Goal: Find specific page/section: Find specific page/section

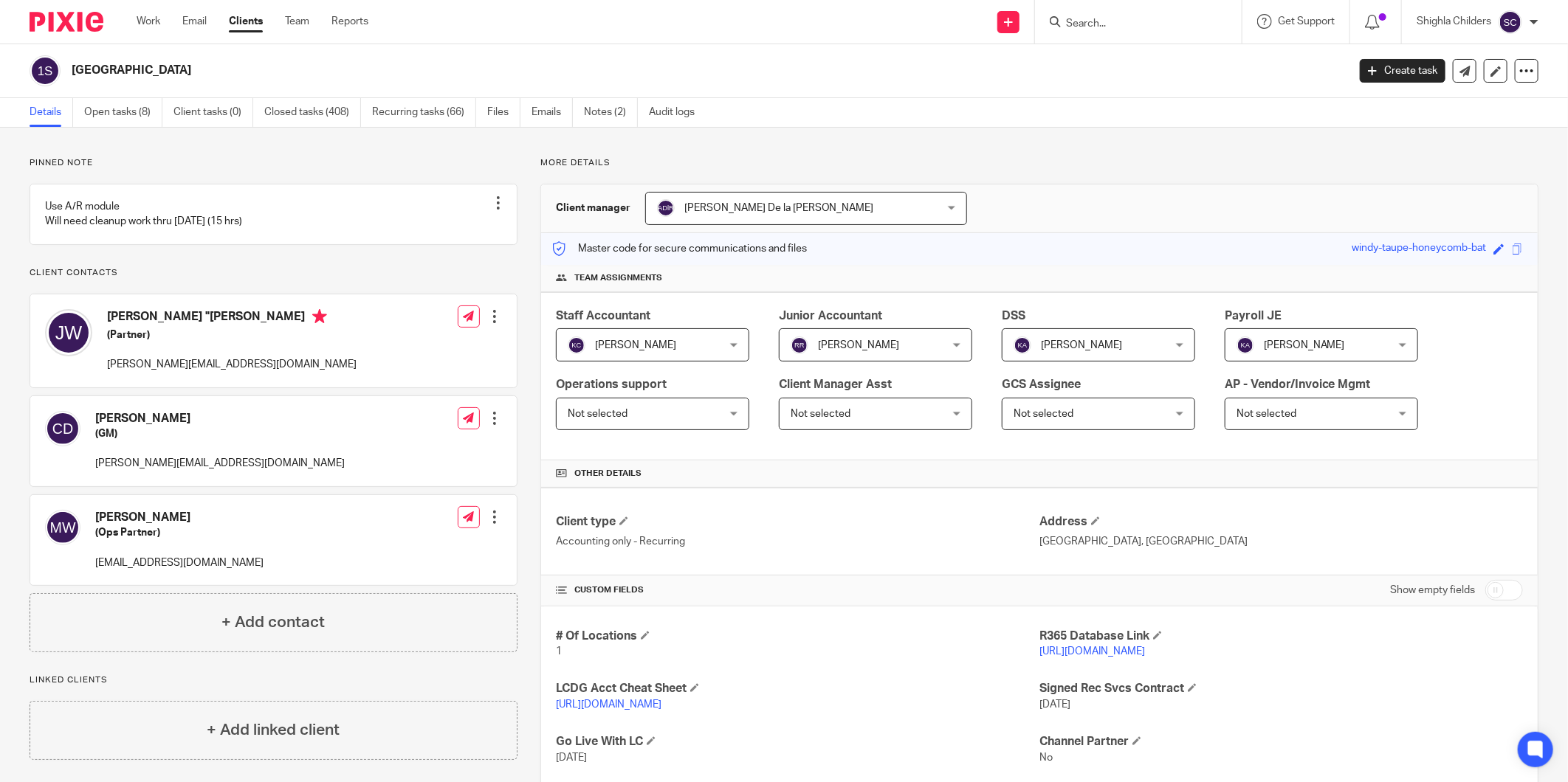
click at [1097, 15] on form at bounding box center [1143, 21] width 158 height 19
click at [1101, 21] on input "Search" at bounding box center [1131, 24] width 133 height 13
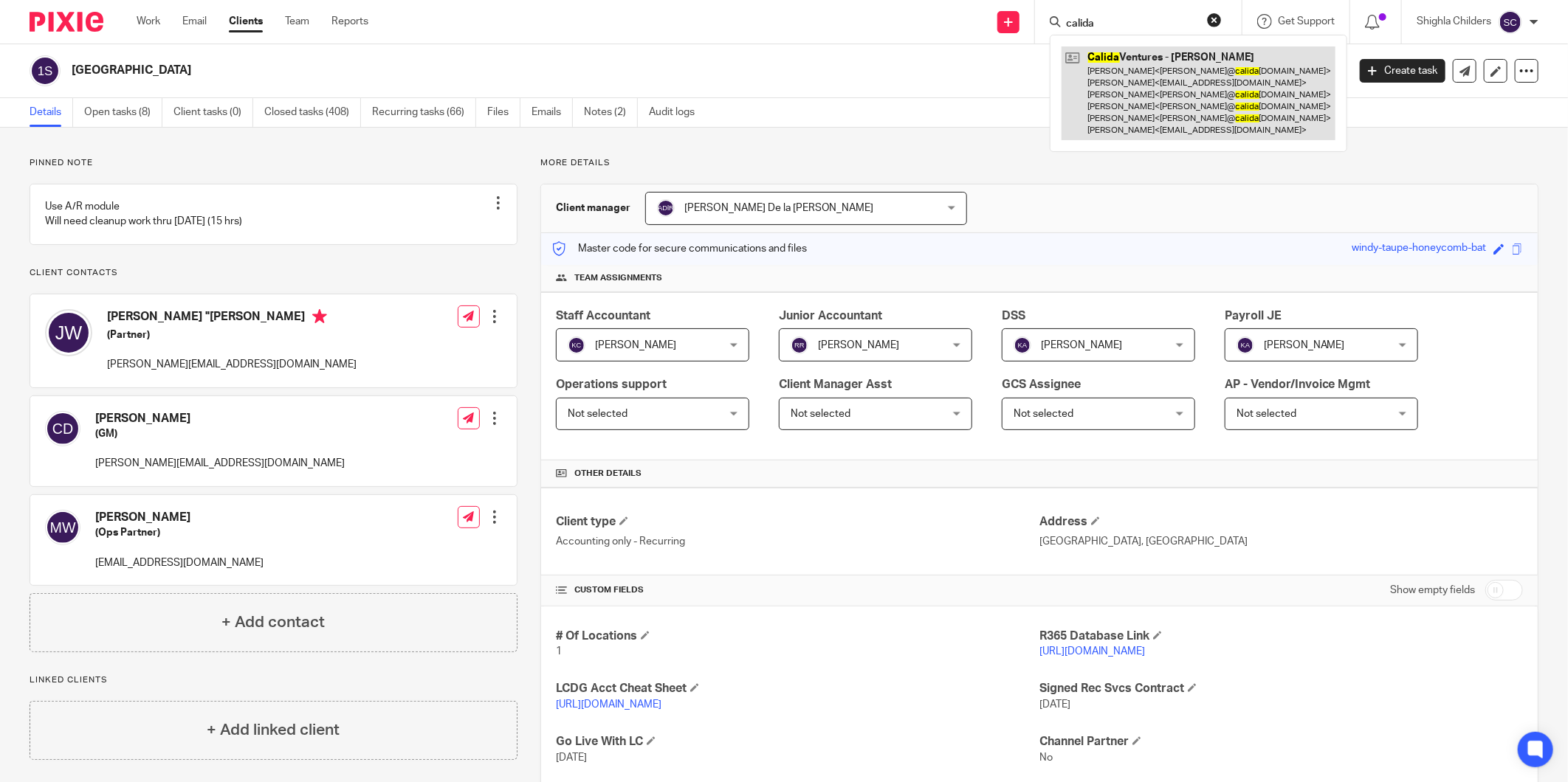
type input "calida"
click at [1159, 109] on link at bounding box center [1199, 93] width 274 height 94
click at [1160, 108] on link at bounding box center [1199, 93] width 274 height 94
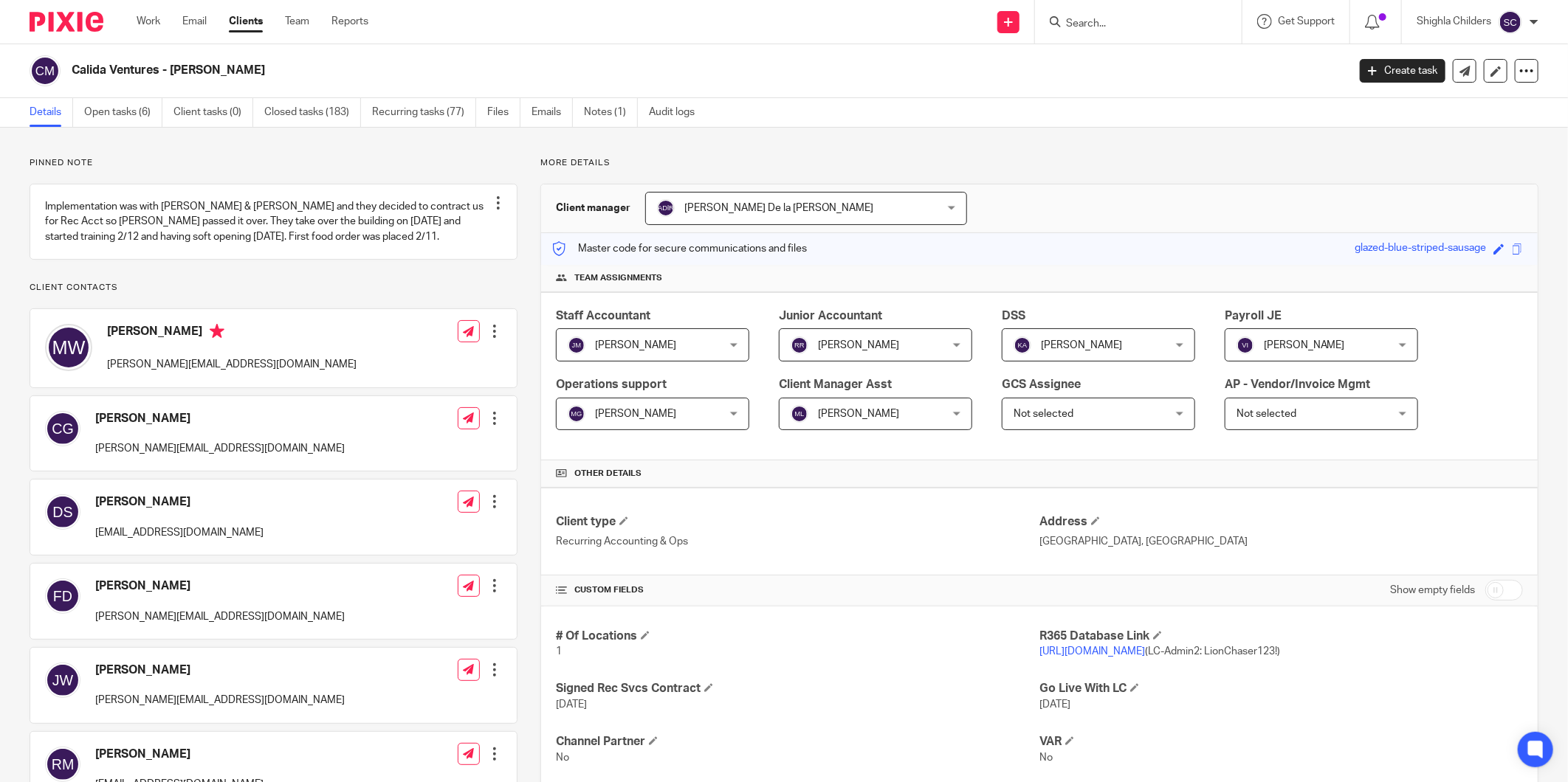
click at [1135, 647] on link "https://calida76.restaurant365.com" at bounding box center [1092, 652] width 105 height 10
click at [1139, 23] on input "Search" at bounding box center [1131, 24] width 133 height 13
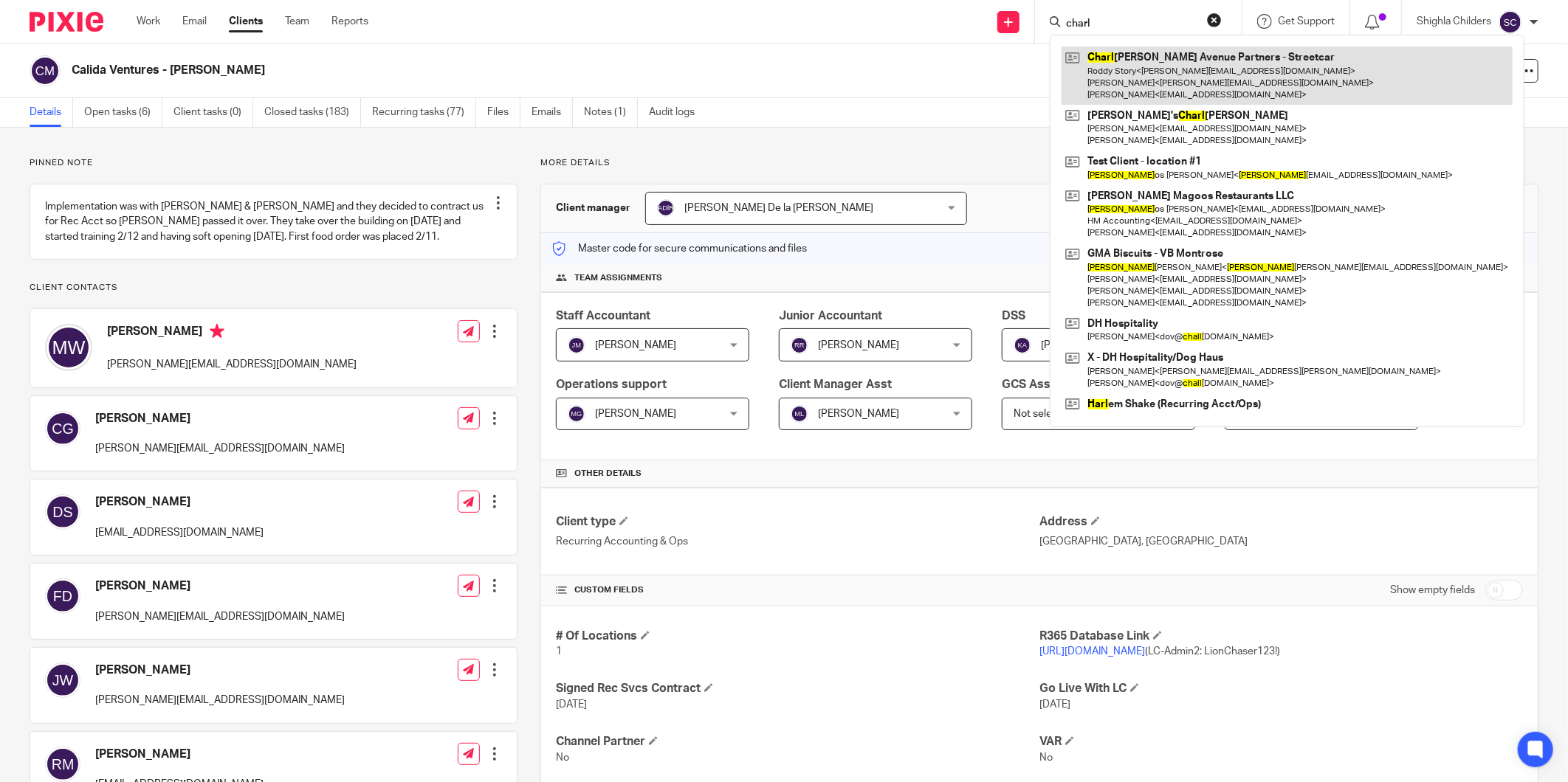
type input "charl"
click at [1192, 71] on link at bounding box center [1287, 75] width 451 height 59
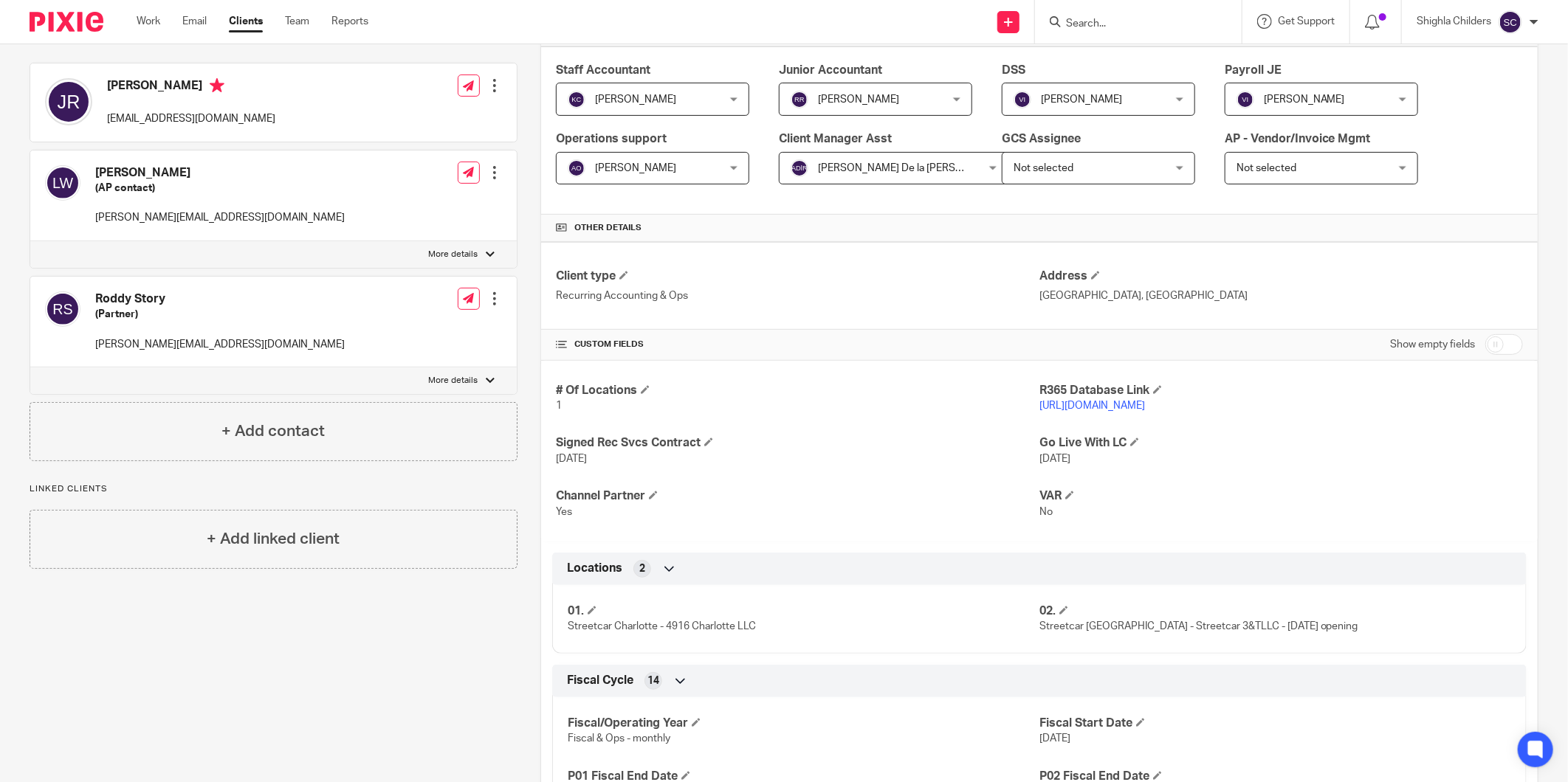
scroll to position [82, 0]
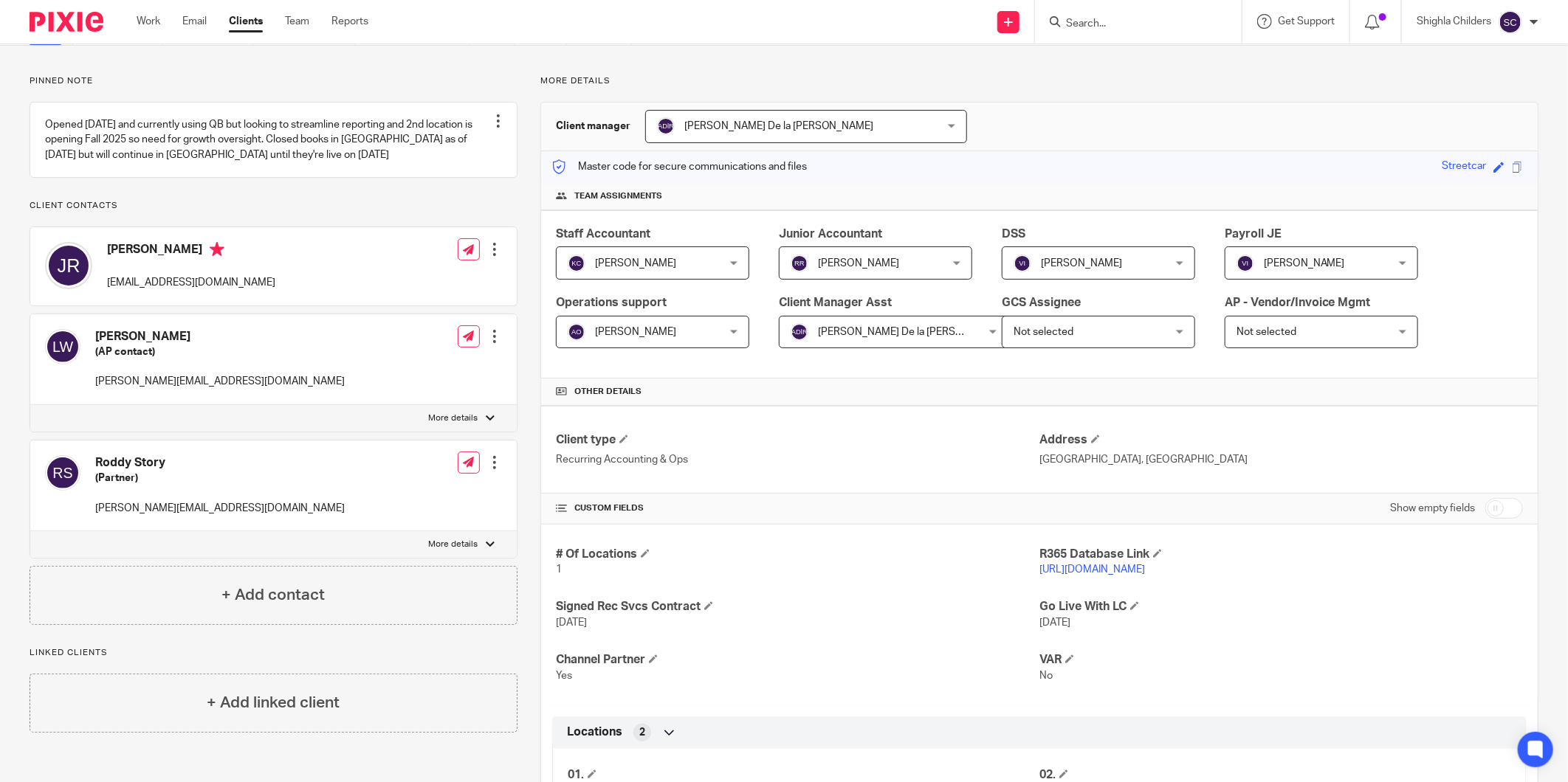
click at [757, 2] on div "Send new email Create task Add client Request signature Get Support Contact Sup…" at bounding box center [979, 21] width 1177 height 44
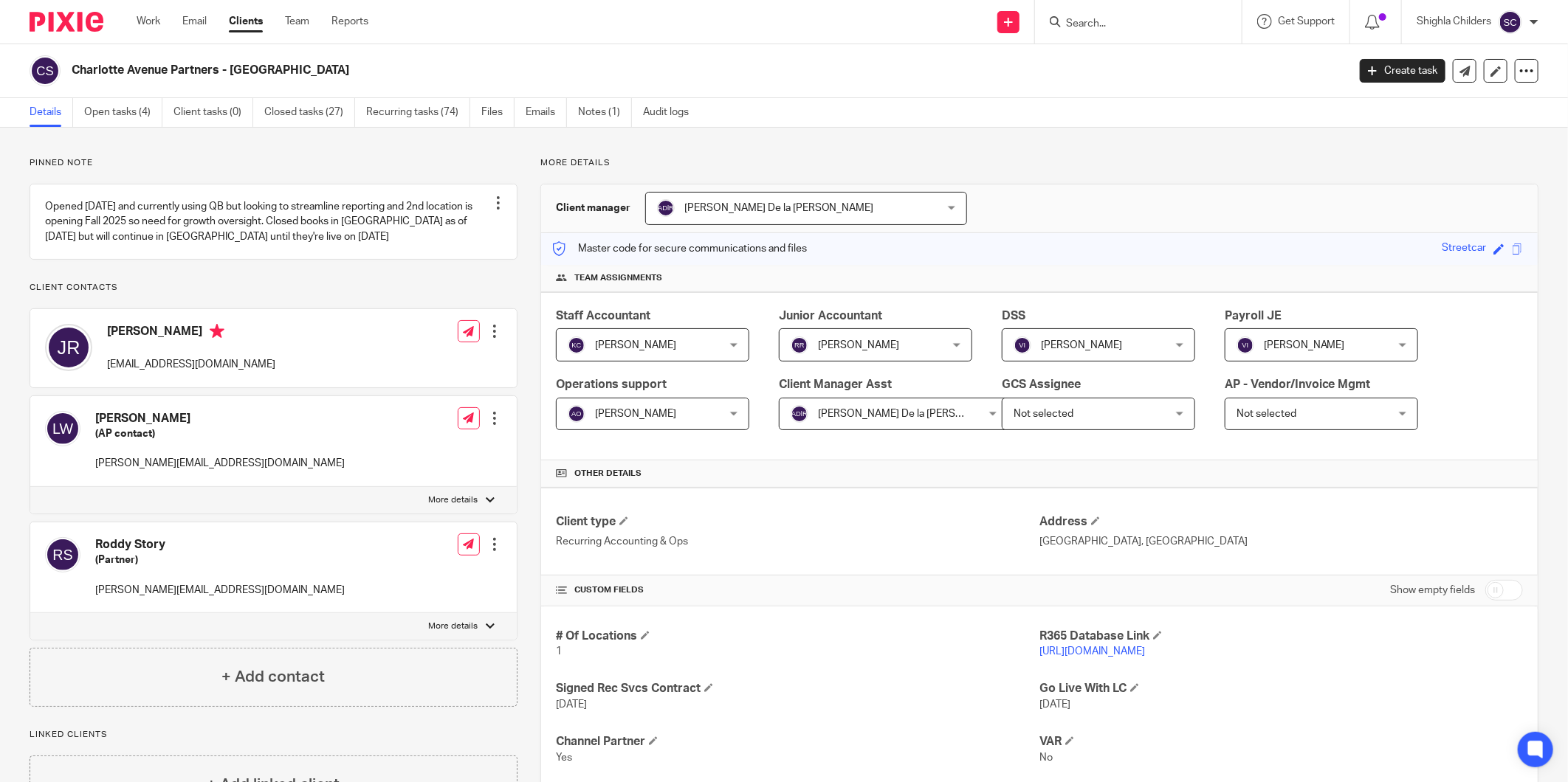
drag, startPoint x: 303, startPoint y: 64, endPoint x: 73, endPoint y: 63, distance: 230.0
click at [73, 63] on h2 "Charlotte Avenue Partners - Streetcar" at bounding box center [578, 70] width 1012 height 16
copy h2 "Charlotte Avenue Partners - Streetcar"
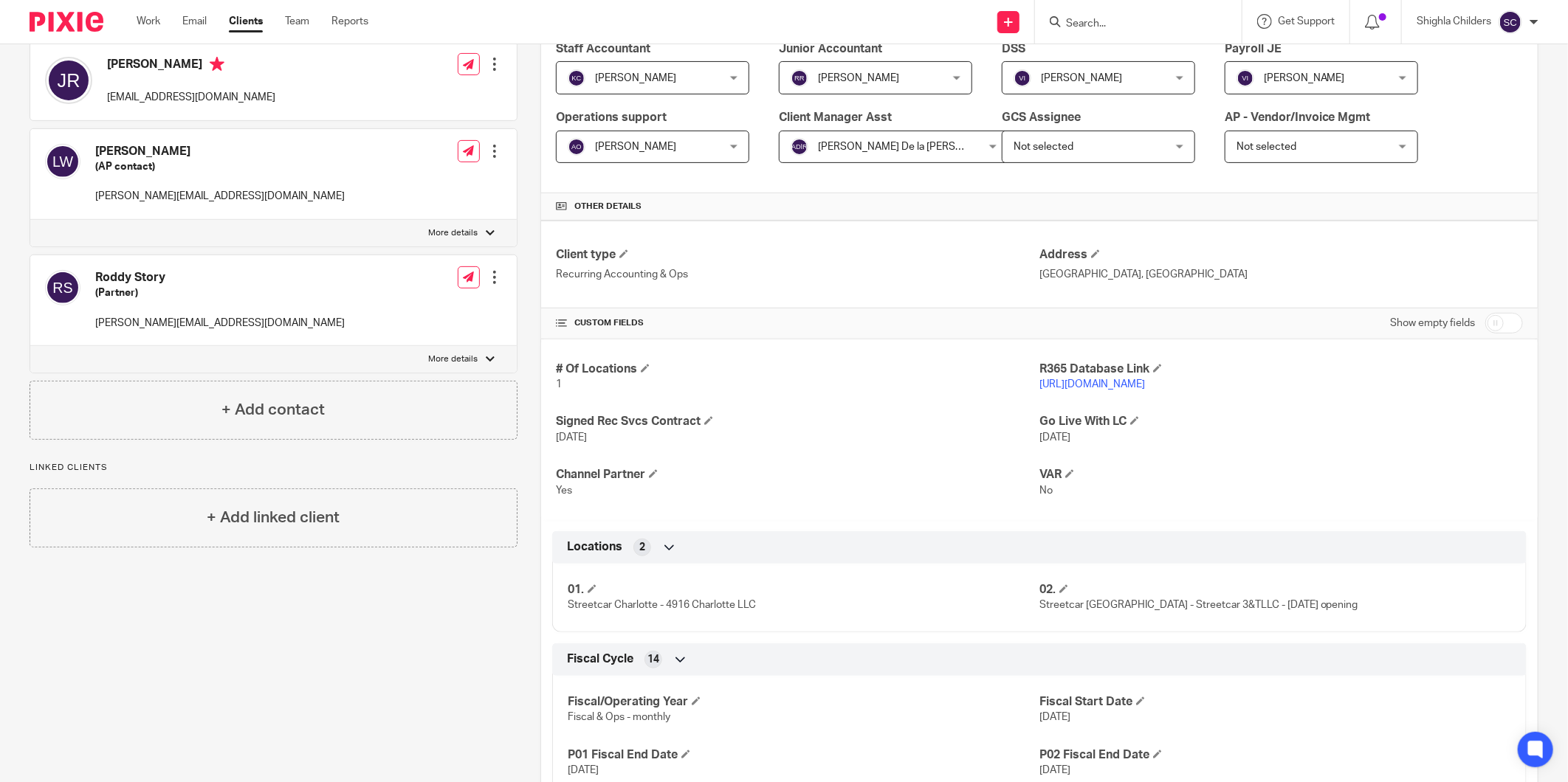
scroll to position [82, 0]
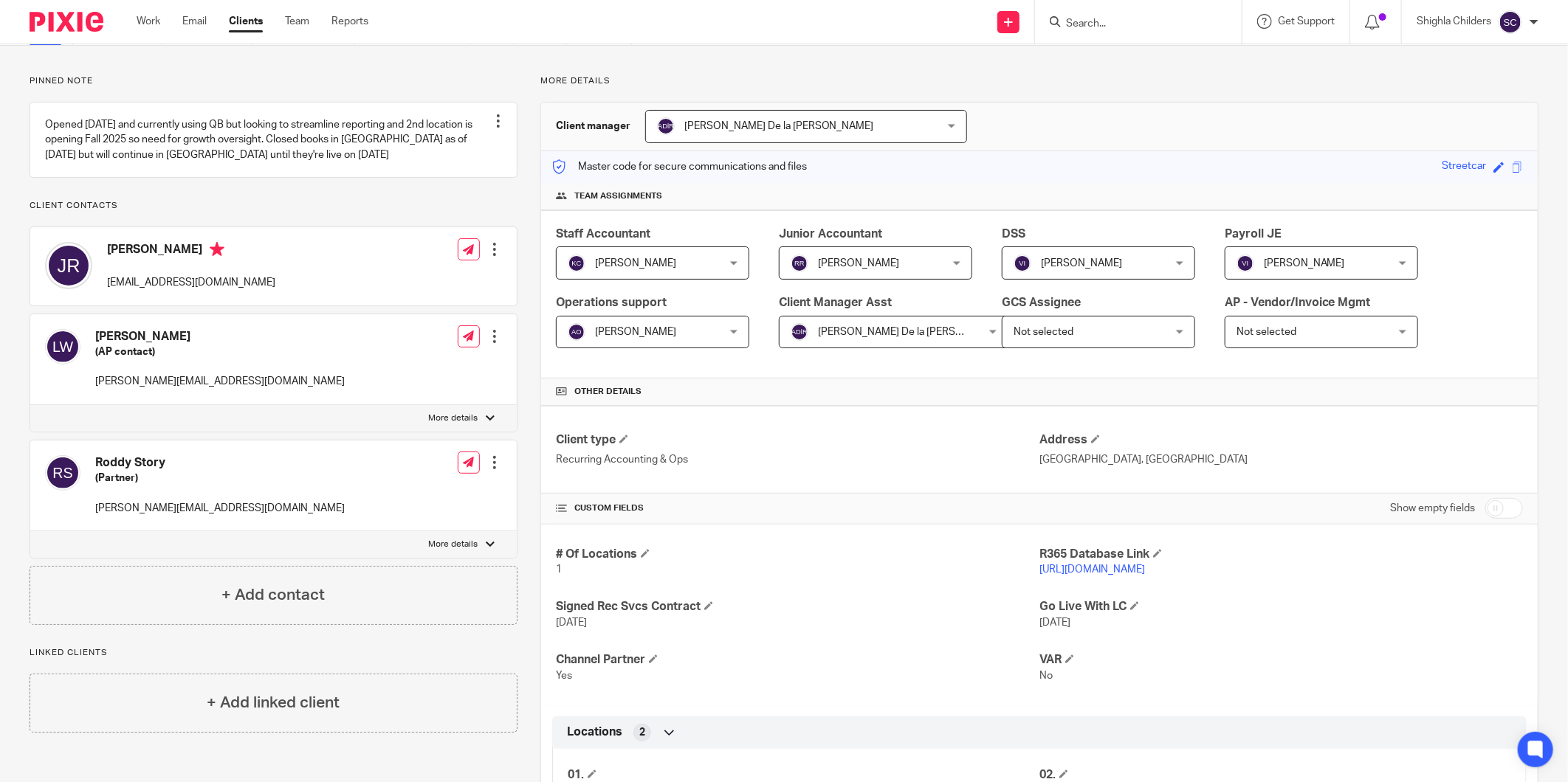
click at [1125, 570] on link "https://cap.restaurant365.com/" at bounding box center [1092, 569] width 105 height 10
